Goal: Task Accomplishment & Management: Use online tool/utility

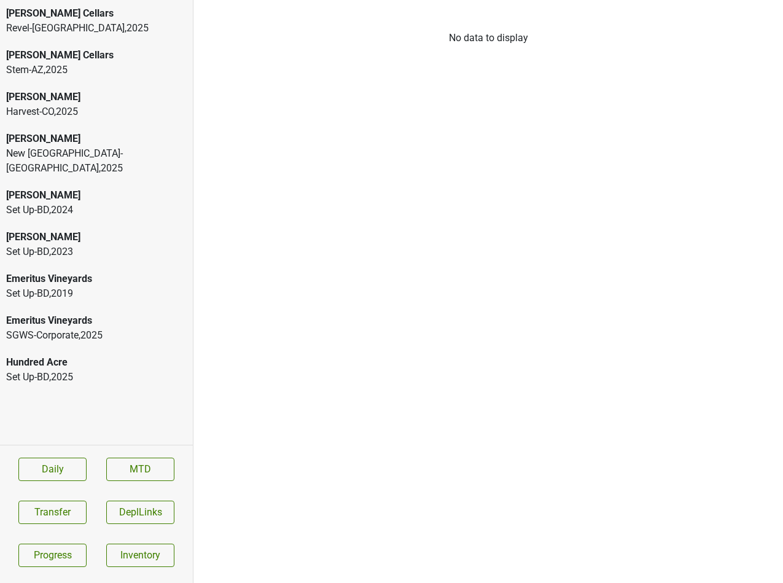
click at [61, 98] on div "Donnachadh" at bounding box center [96, 97] width 181 height 15
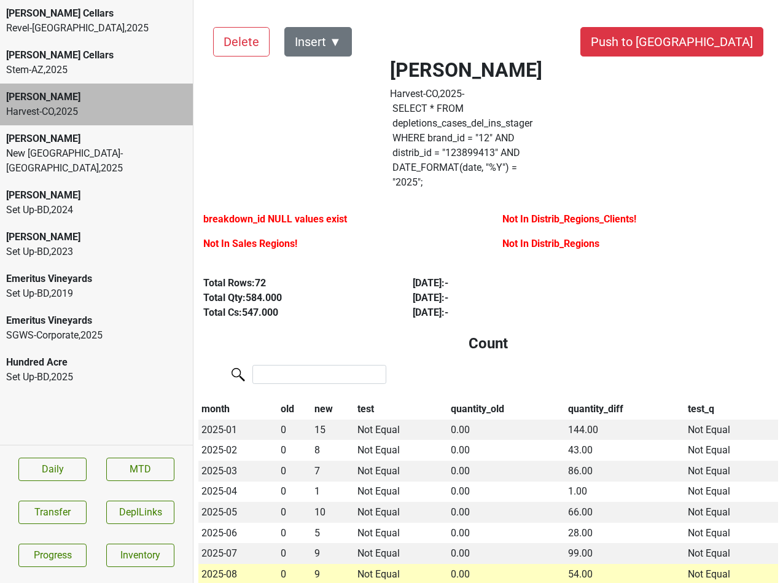
click at [496, 120] on label "SELECT * FROM depletions_cases_del_ins_stager WHERE brand_id = " 12 " AND distr…" at bounding box center [465, 145] width 147 height 88
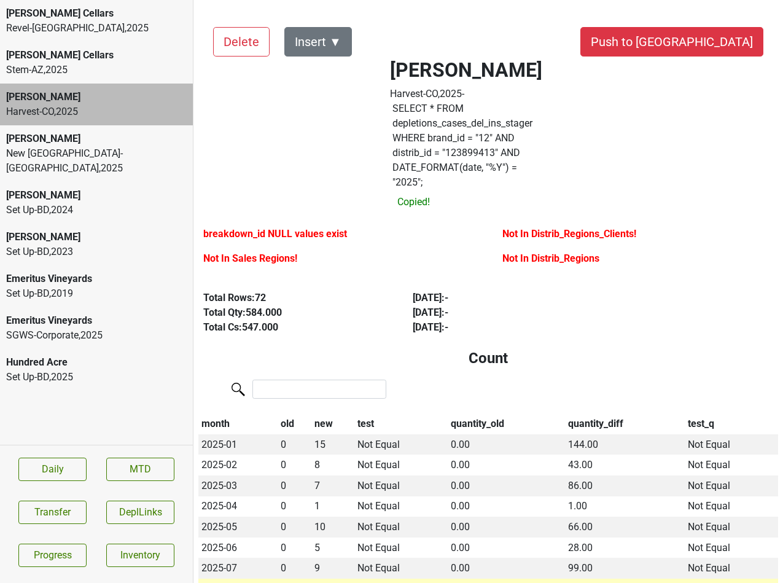
click at [496, 120] on label "SELECT * FROM depletions_cases_del_ins_stager WHERE brand_id = " 12 " AND distr…" at bounding box center [465, 145] width 147 height 88
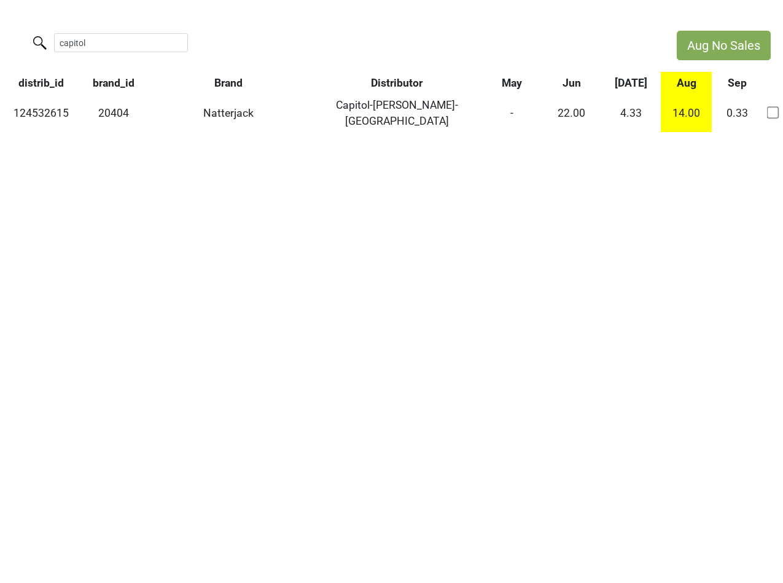
drag, startPoint x: 115, startPoint y: 45, endPoint x: 10, endPoint y: 38, distance: 105.8
click at [10, 38] on div "capitol" at bounding box center [332, 44] width 664 height 26
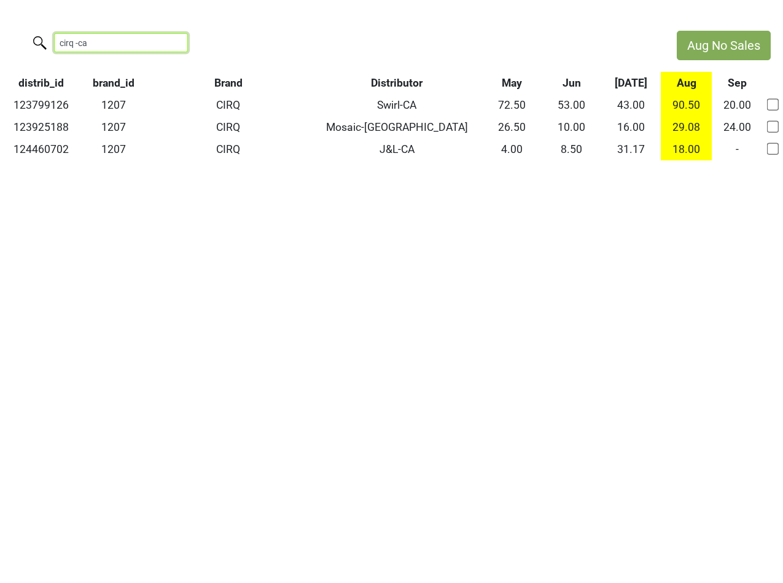
drag, startPoint x: 86, startPoint y: 44, endPoint x: 9, endPoint y: 43, distance: 76.8
click at [10, 44] on div "cirq -ca" at bounding box center [332, 44] width 664 height 26
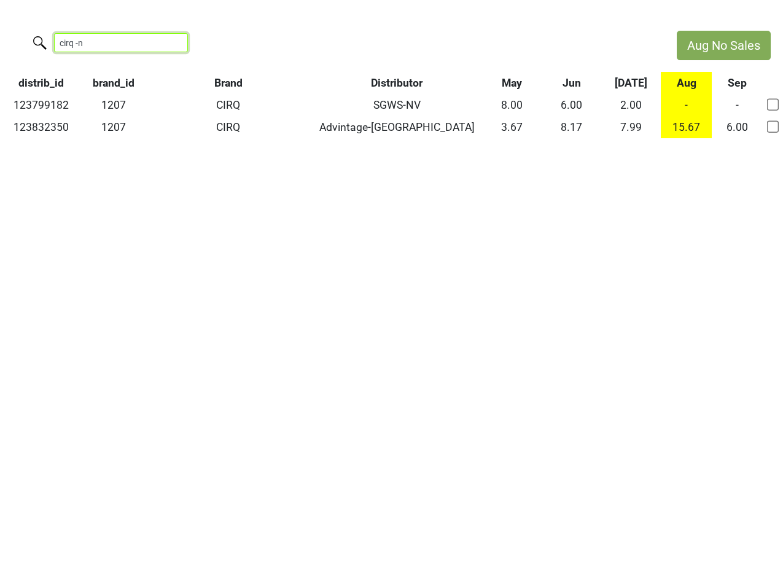
drag, startPoint x: 103, startPoint y: 41, endPoint x: -7, endPoint y: 37, distance: 109.4
click at [0, 37] on html "Aug No Sales cirq -n distrib_id brand_id Brand Distributor May Jun Jul Aug Sep …" at bounding box center [391, 84] width 783 height 169
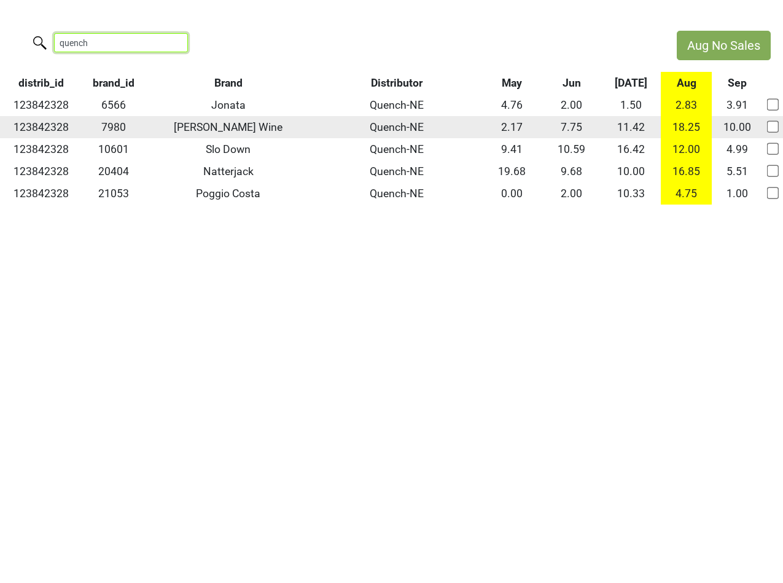
type input "quench"
click at [52, 130] on td "123842328" at bounding box center [41, 127] width 82 height 22
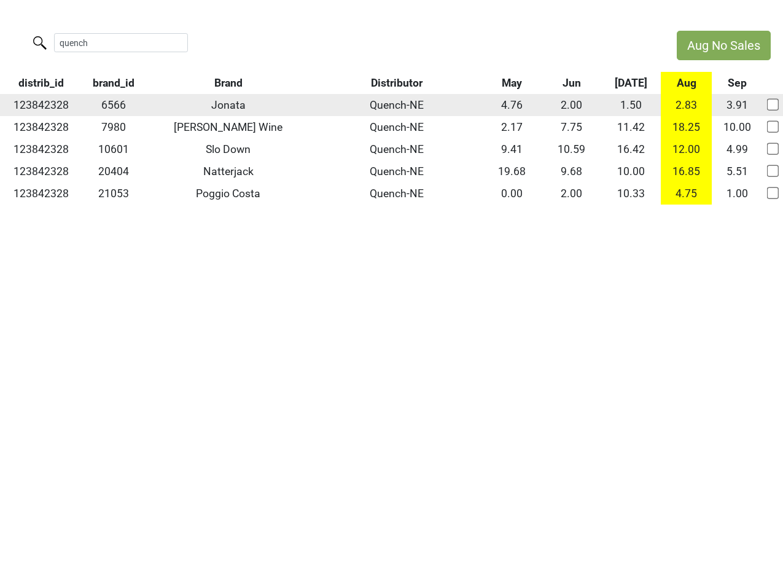
click at [52, 106] on td "123842328" at bounding box center [41, 105] width 82 height 22
copy td "123842328"
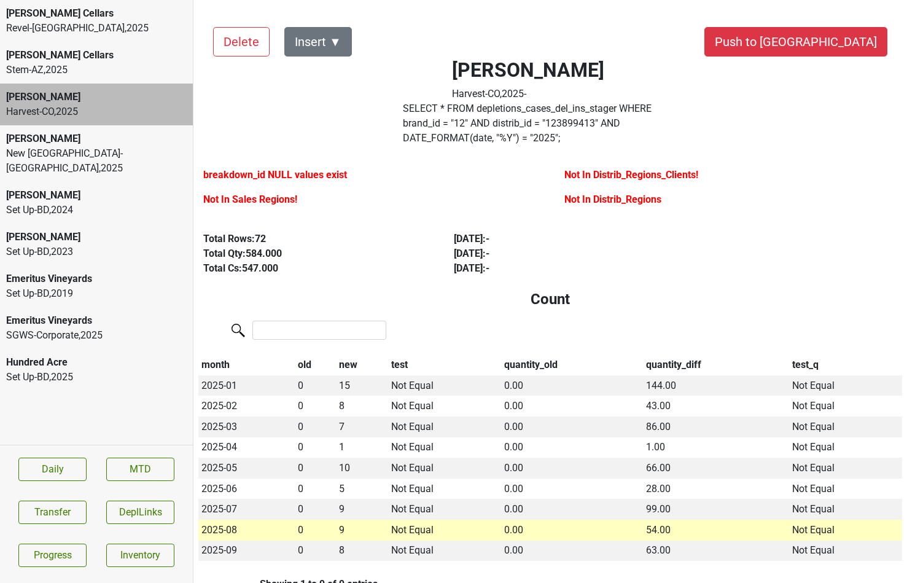
click at [91, 355] on div "Hundred Acre" at bounding box center [96, 362] width 181 height 15
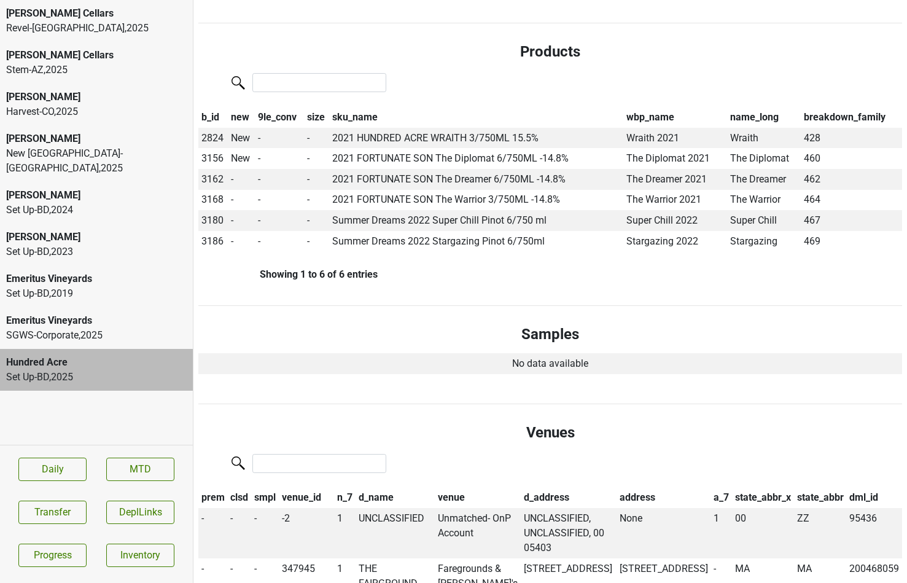
scroll to position [399, 0]
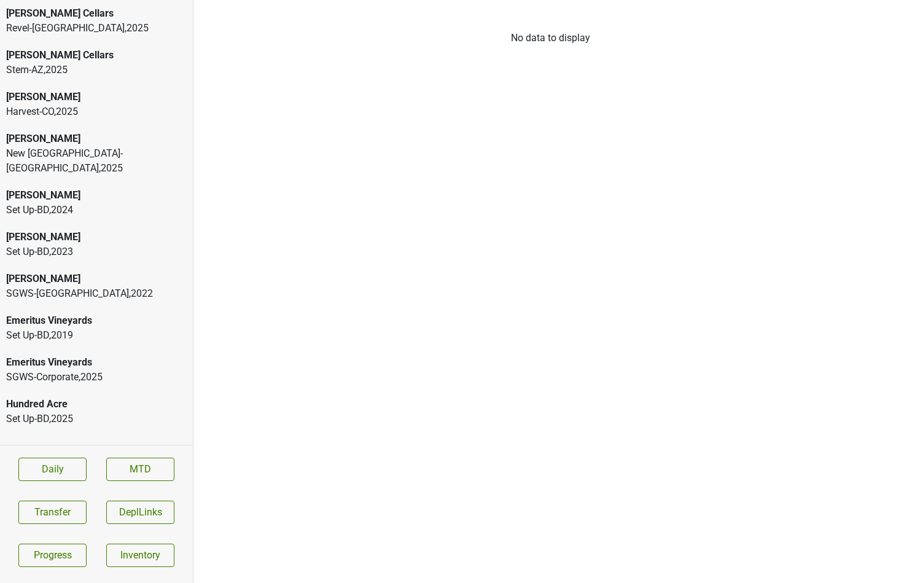
click at [90, 271] on div "[PERSON_NAME]" at bounding box center [96, 278] width 181 height 15
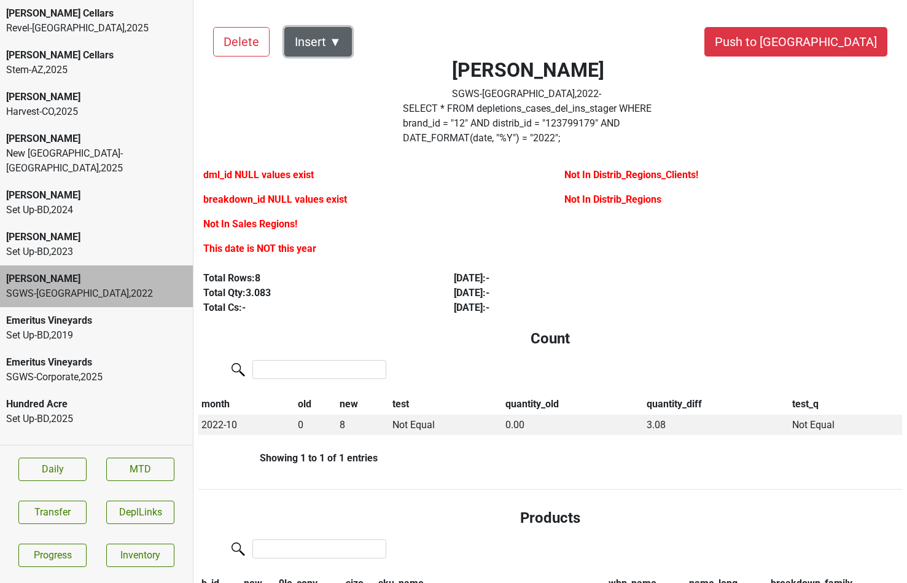
click at [336, 41] on button "Insert ▼" at bounding box center [318, 41] width 68 height 29
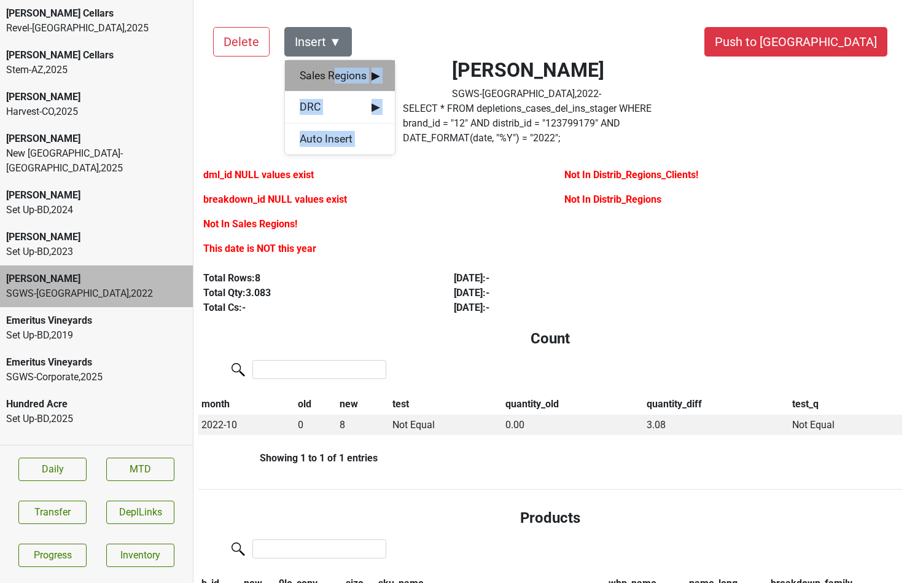
drag, startPoint x: 335, startPoint y: 58, endPoint x: 335, endPoint y: 68, distance: 9.2
click at [330, 74] on span "Sales Regions ▶" at bounding box center [340, 76] width 80 height 16
click at [418, 68] on div "[PERSON_NAME]" at bounding box center [451, 76] width 112 height 31
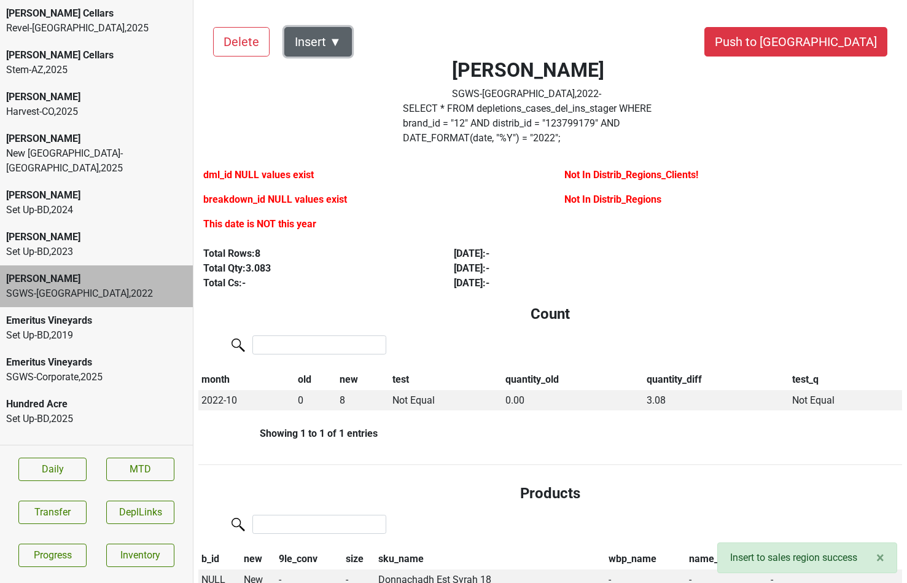
click at [338, 42] on button "Insert ▼" at bounding box center [318, 41] width 68 height 29
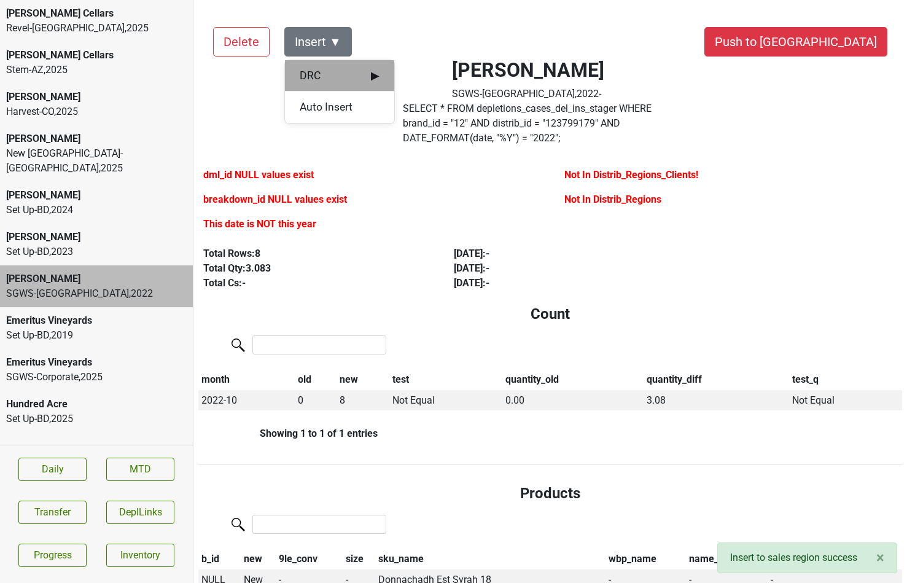
click at [338, 66] on div "DRC ▶" at bounding box center [339, 75] width 109 height 31
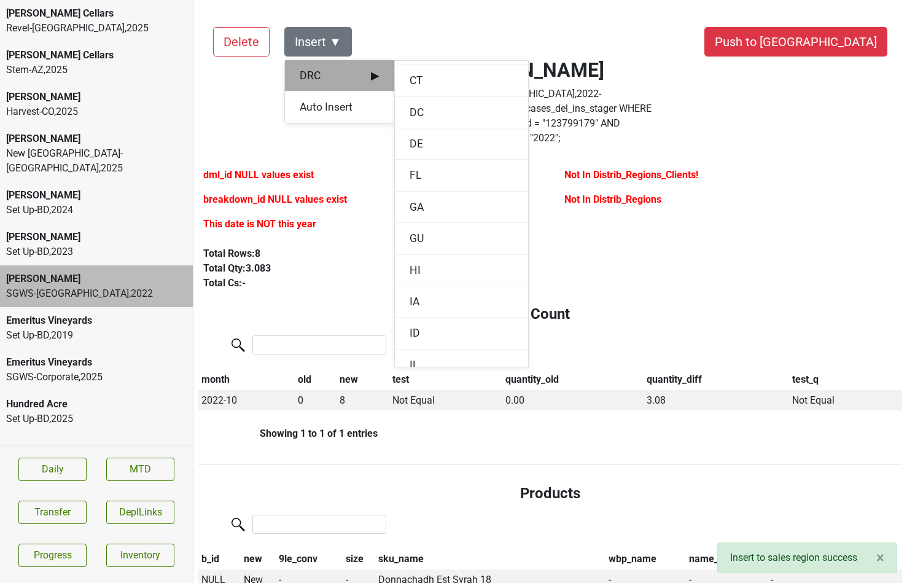
scroll to position [333, 0]
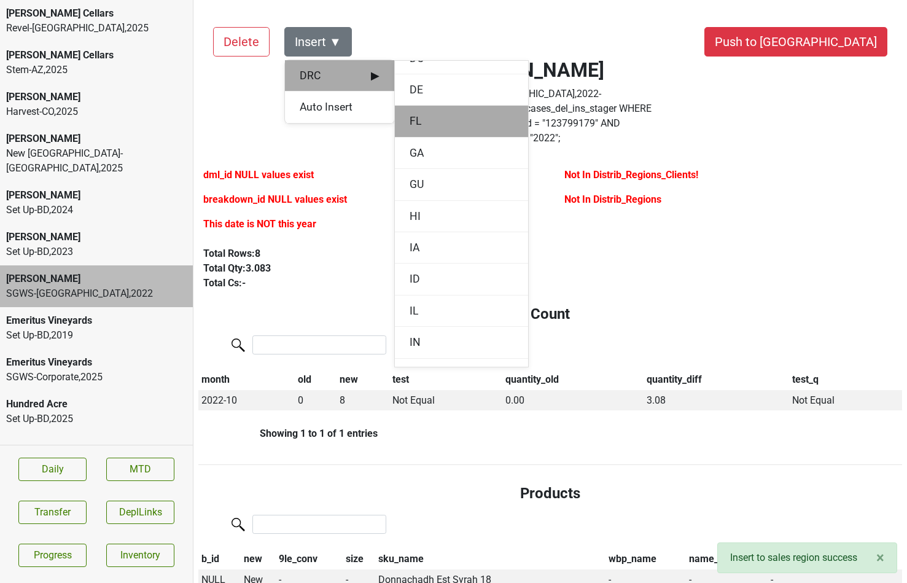
click at [418, 125] on div "FL" at bounding box center [461, 121] width 133 height 31
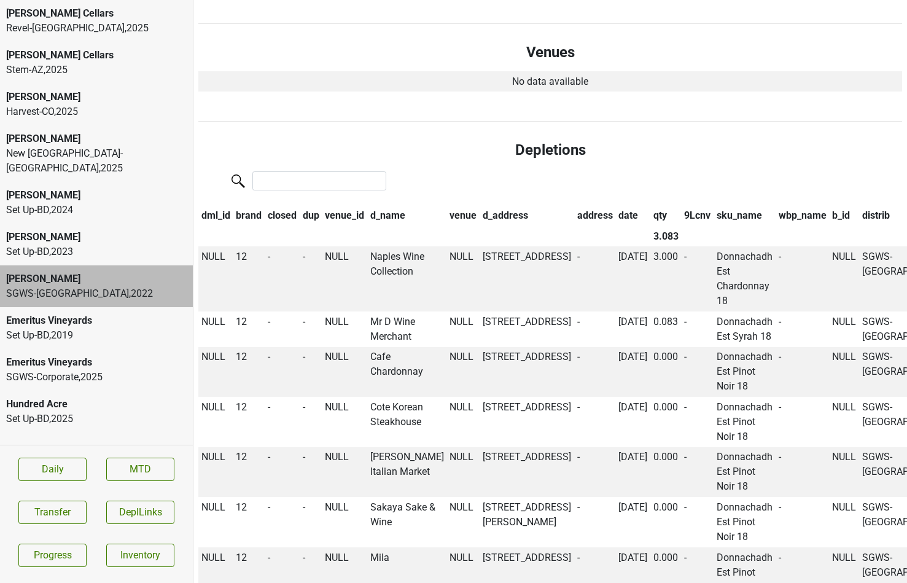
scroll to position [765, 0]
